Goal: Feedback & Contribution: Leave review/rating

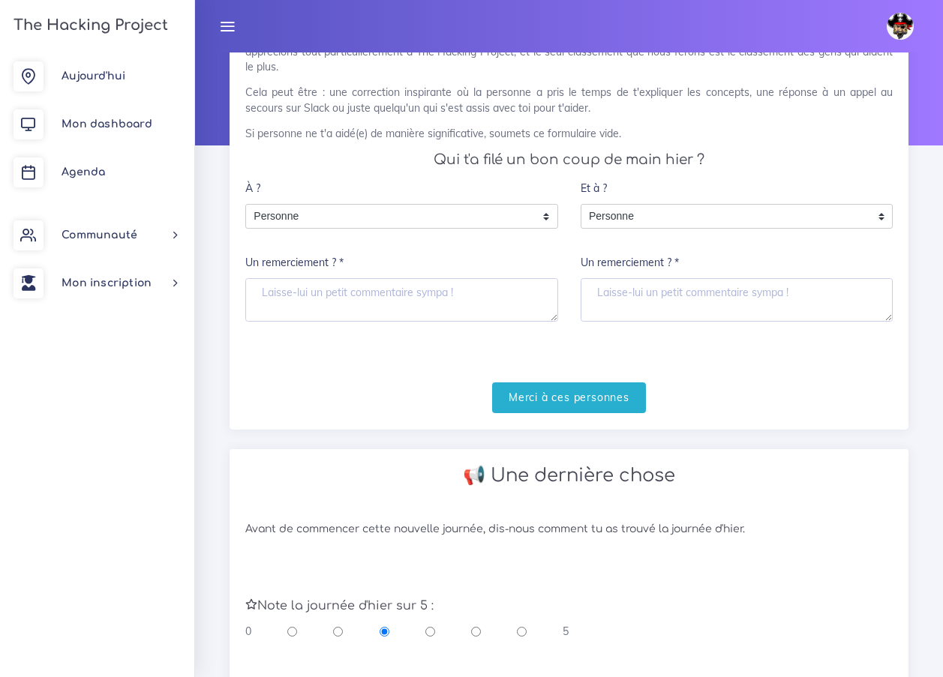
scroll to position [150, 0]
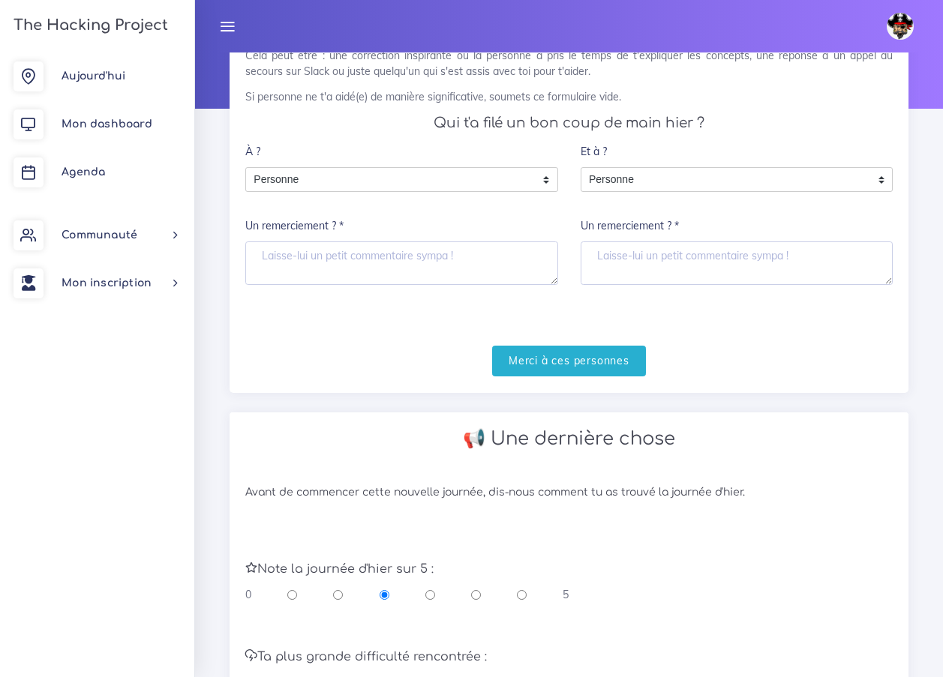
click at [479, 602] on input "radio" at bounding box center [476, 594] width 10 height 15
radio input "true"
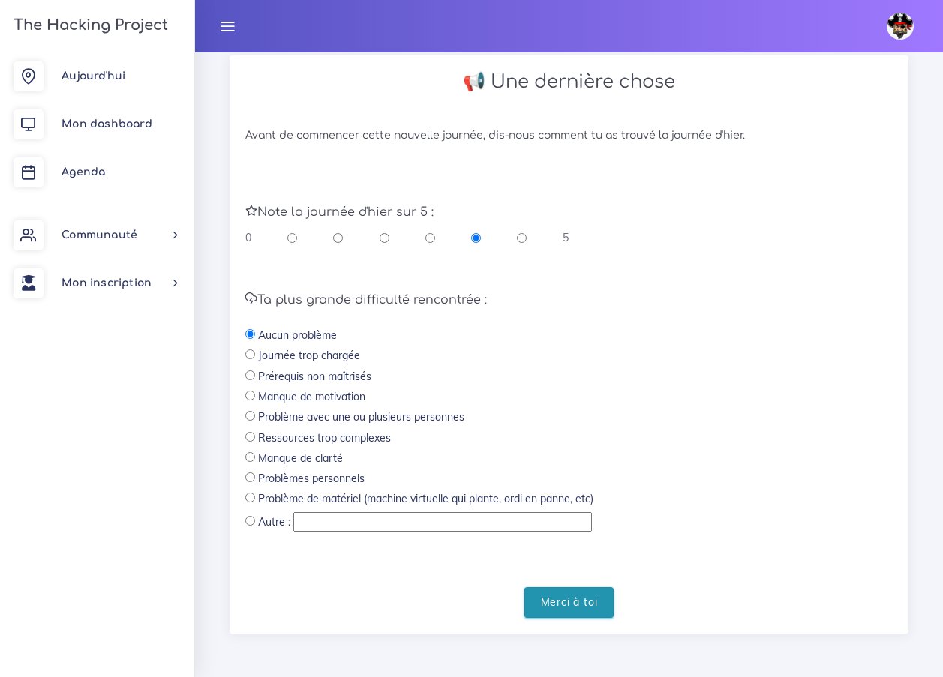
click at [543, 599] on input "Merci à toi" at bounding box center [569, 602] width 90 height 31
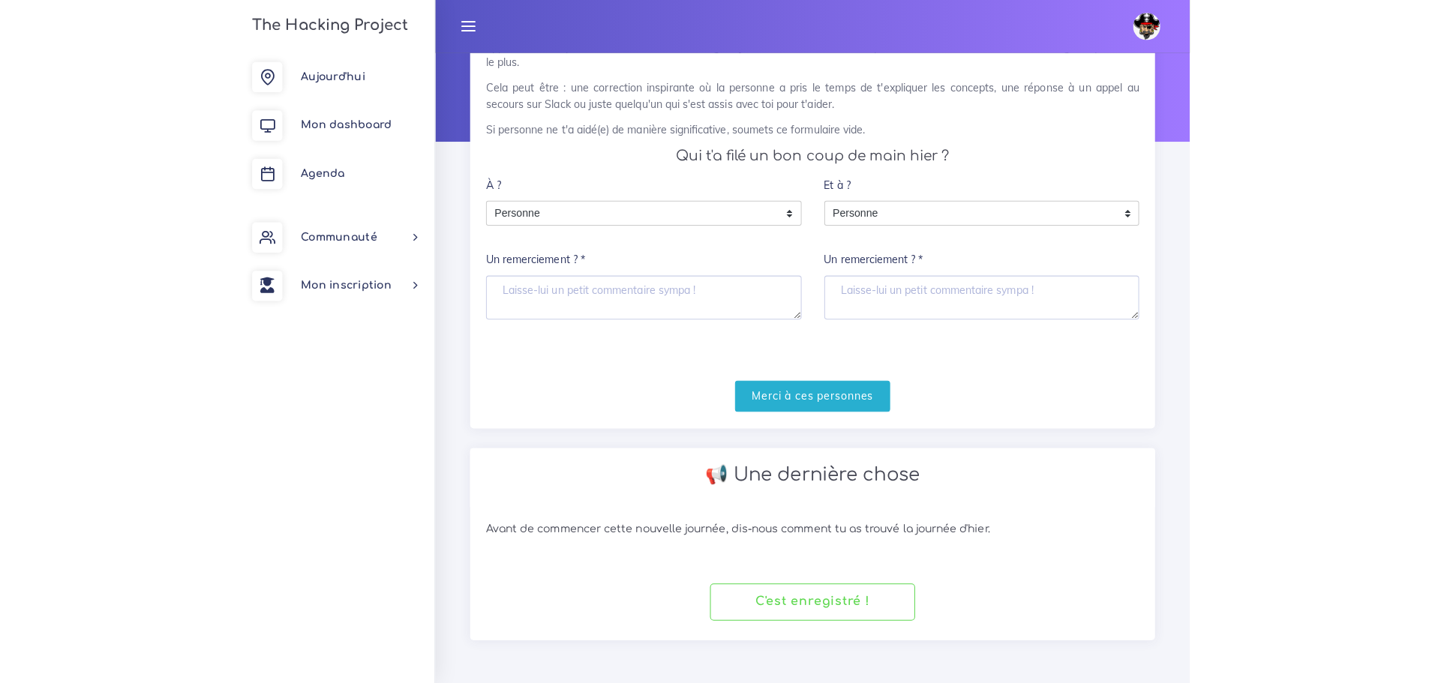
scroll to position [114, 0]
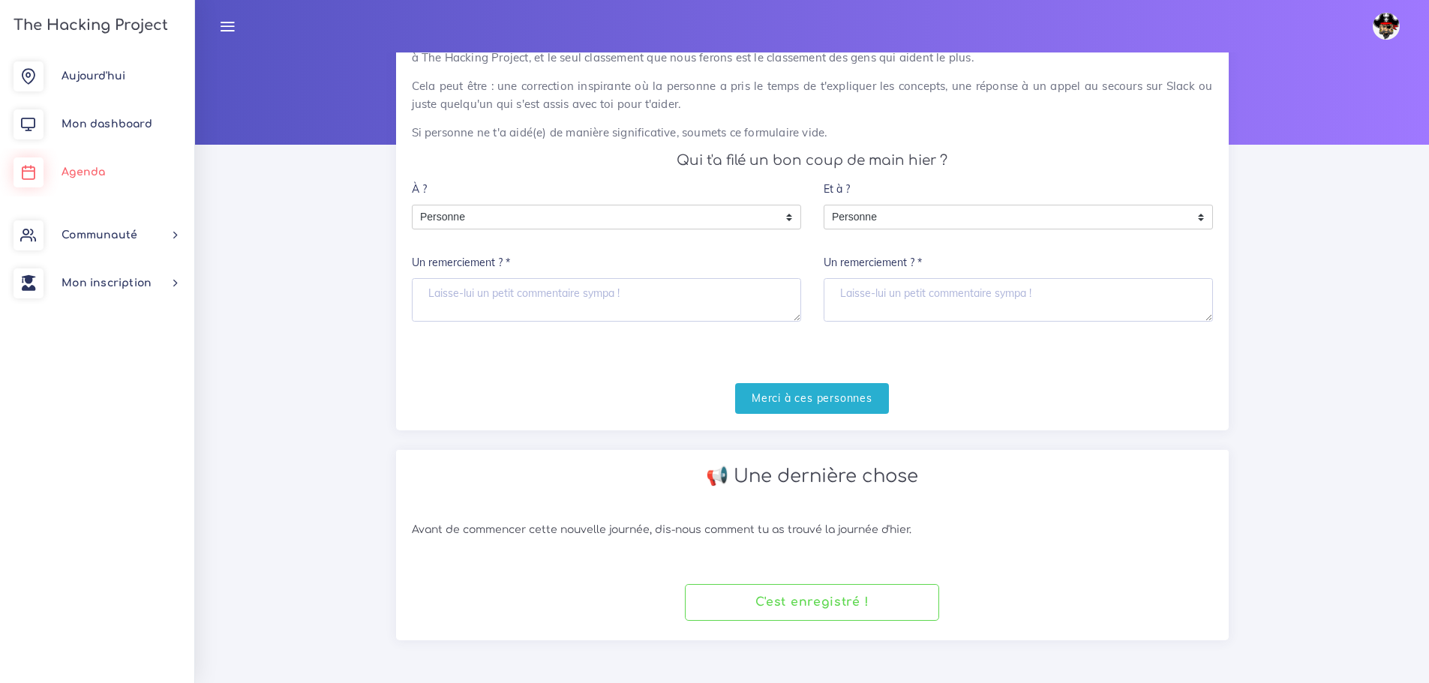
click at [84, 155] on link "Agenda" at bounding box center [97, 173] width 194 height 48
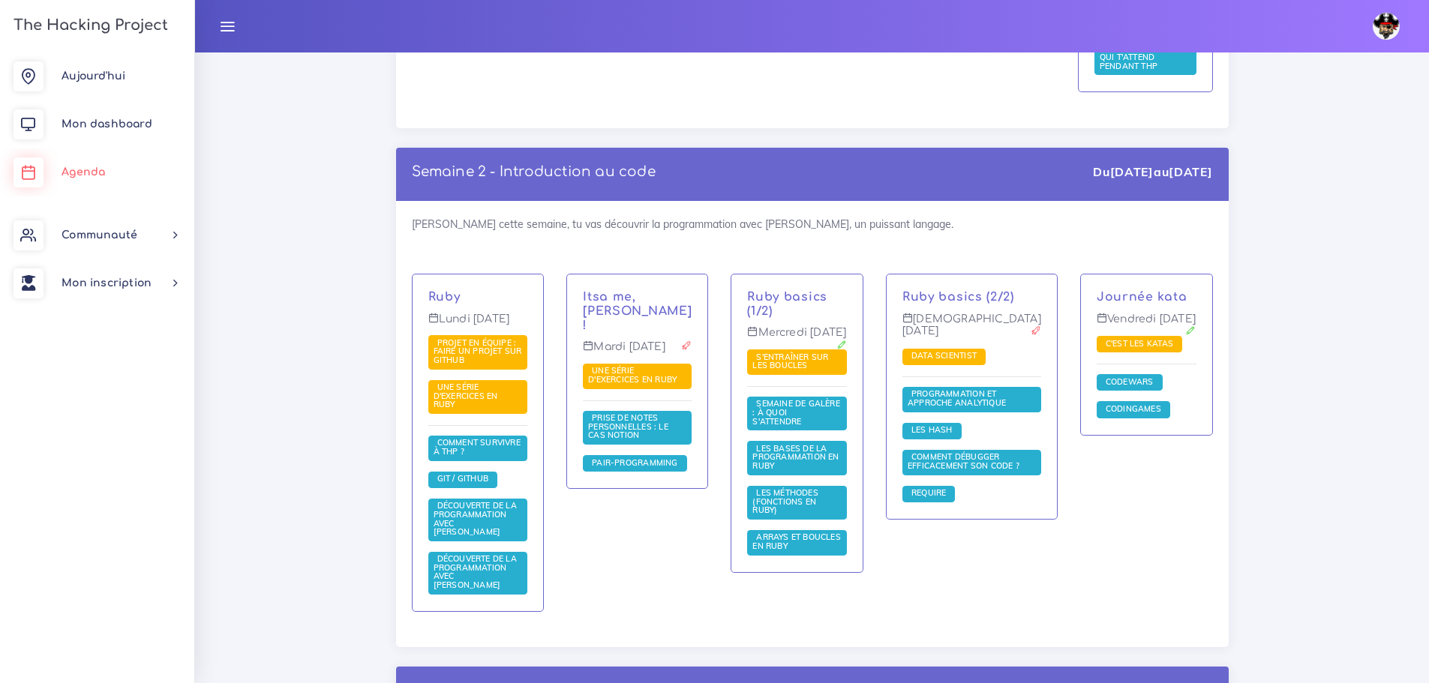
scroll to position [975, 0]
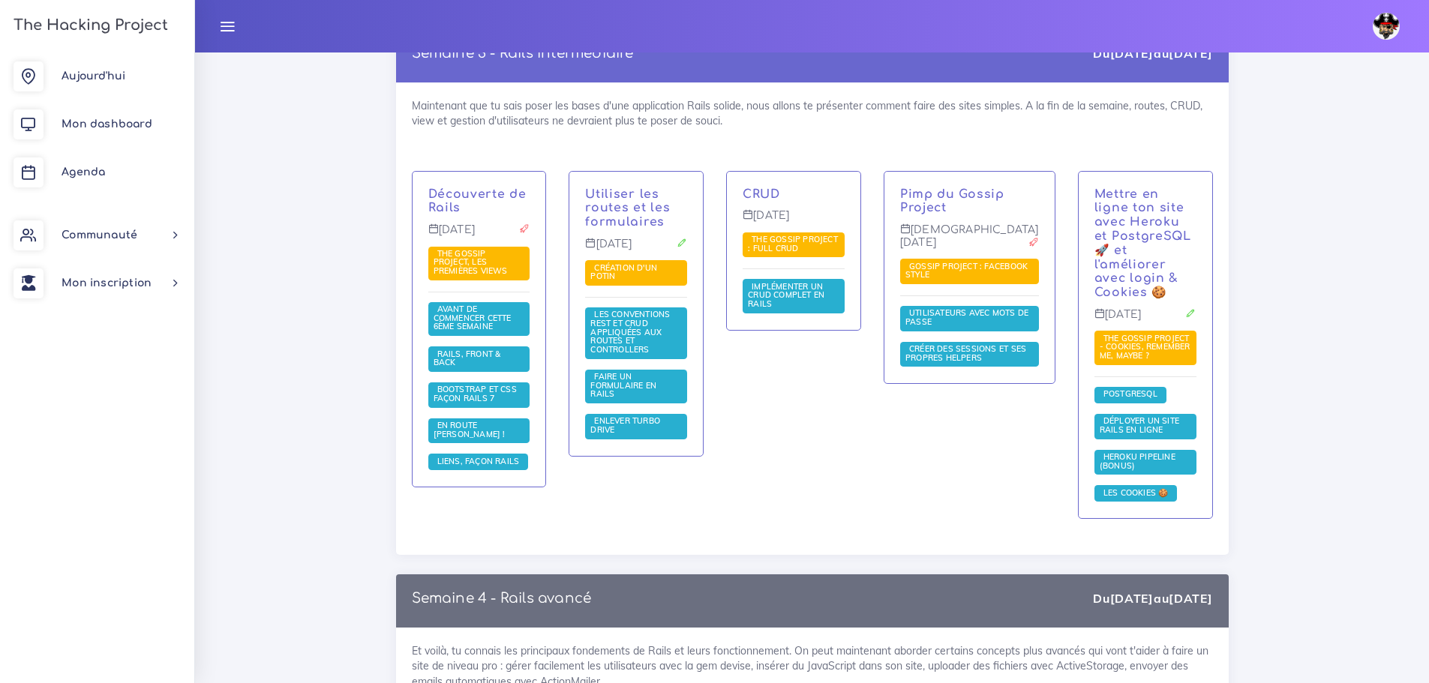
scroll to position [3000, 0]
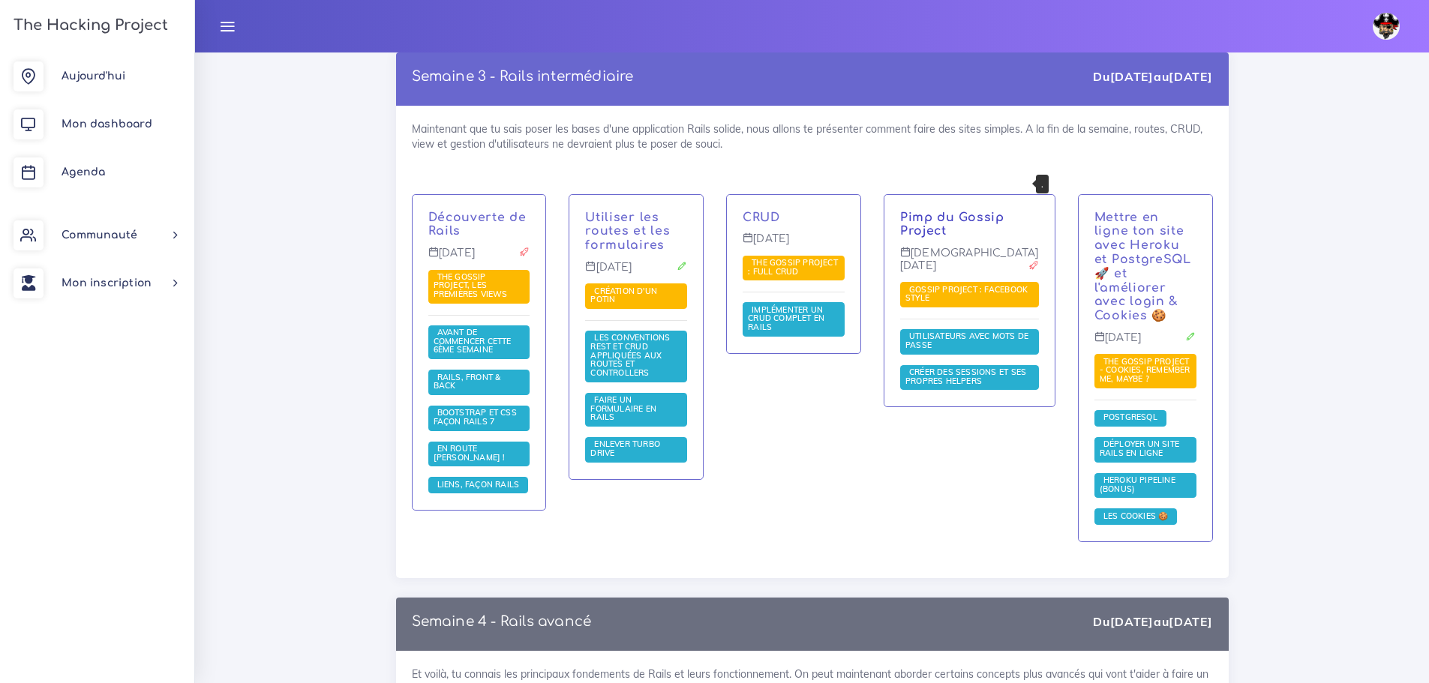
click at [965, 211] on link "Pimp du Gossip Project" at bounding box center [952, 225] width 104 height 28
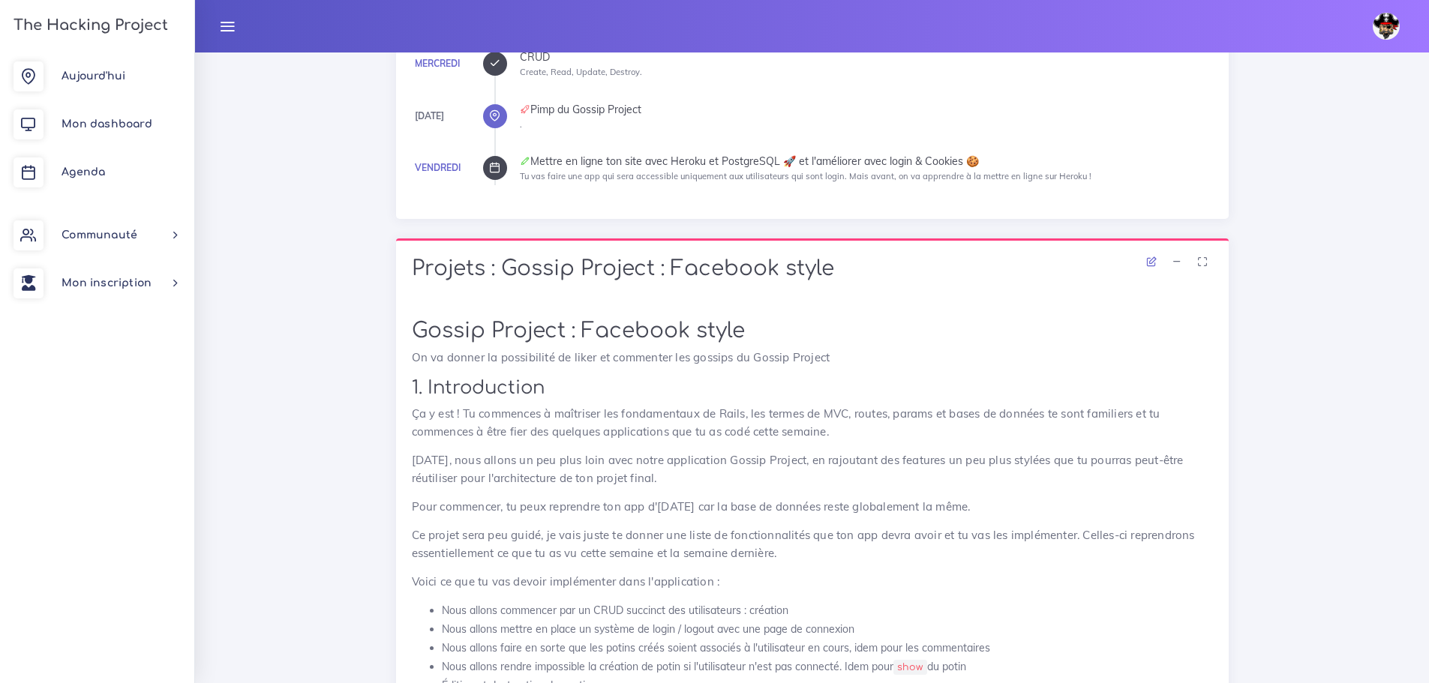
scroll to position [750, 0]
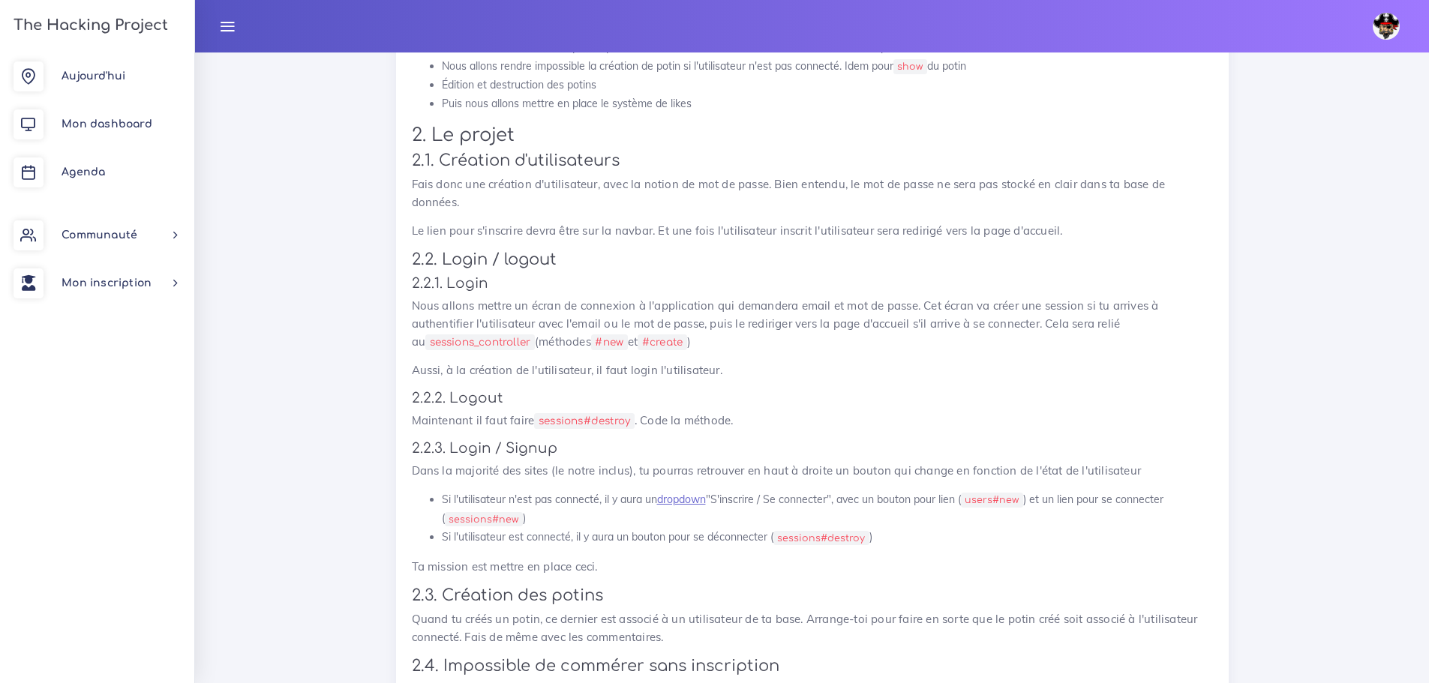
scroll to position [1350, 0]
